Goal: Task Accomplishment & Management: Manage account settings

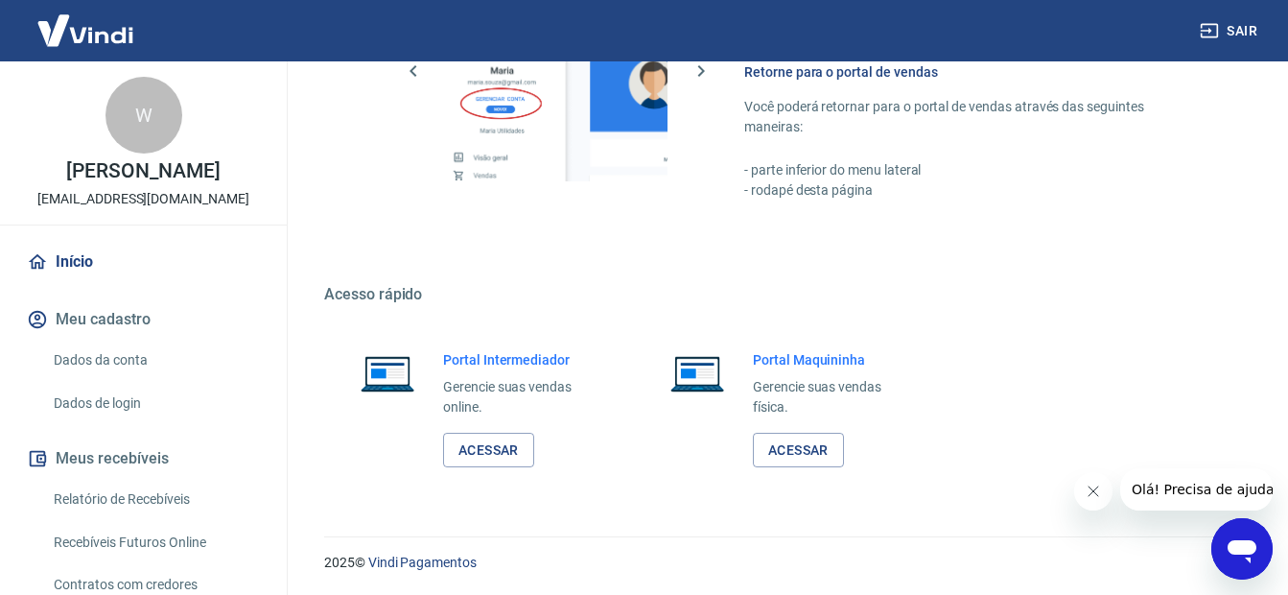
scroll to position [1178, 0]
click at [490, 451] on link "Acessar" at bounding box center [488, 449] width 91 height 35
